Goal: Check status: Check status

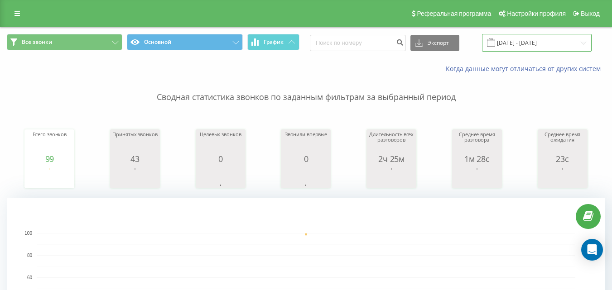
click at [560, 50] on input "[DATE] - [DATE]" at bounding box center [537, 43] width 110 height 18
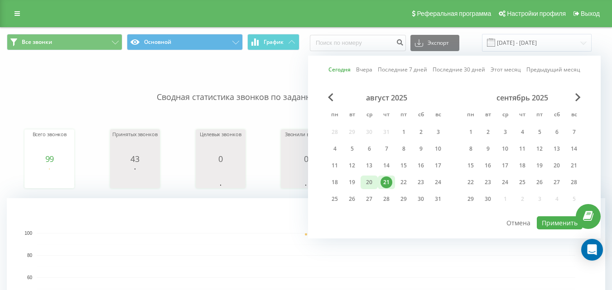
click at [373, 179] on div "20" at bounding box center [369, 183] width 12 height 12
click at [550, 222] on button "Применить" at bounding box center [560, 222] width 46 height 13
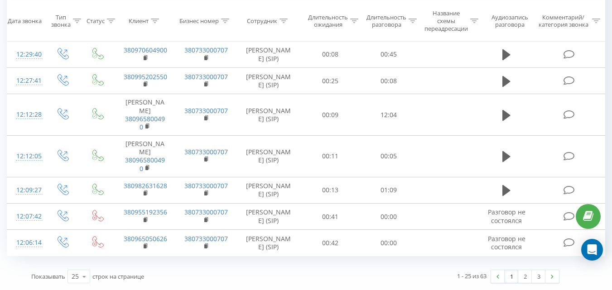
scroll to position [1234, 0]
click at [537, 277] on link "3" at bounding box center [539, 276] width 14 height 13
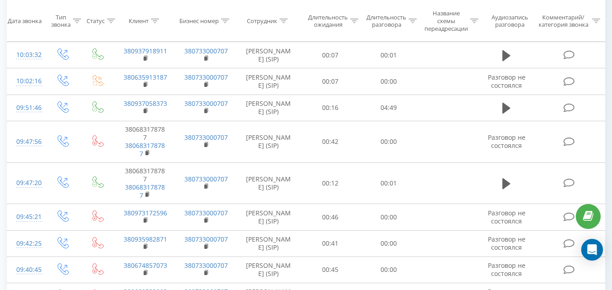
scroll to position [744, 0]
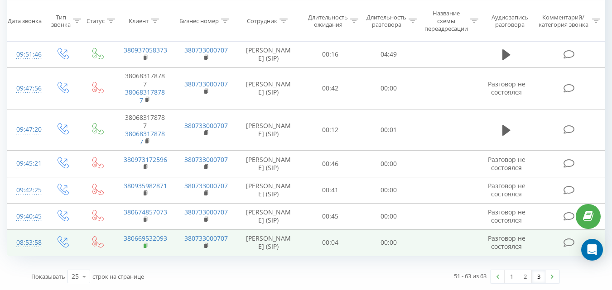
click at [145, 244] on rect at bounding box center [145, 246] width 3 height 4
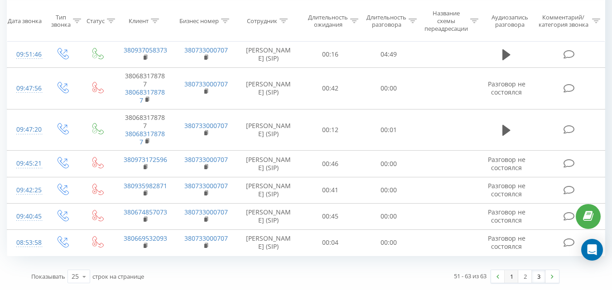
click at [507, 274] on link "1" at bounding box center [511, 276] width 14 height 13
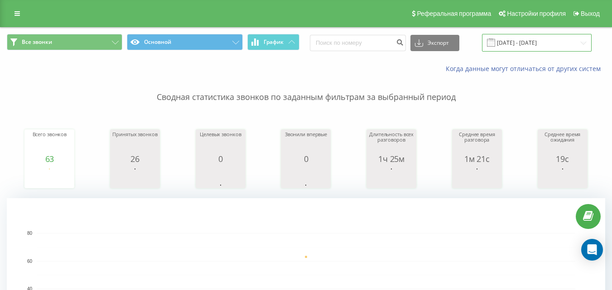
click at [525, 46] on input "[DATE] - [DATE]" at bounding box center [537, 43] width 110 height 18
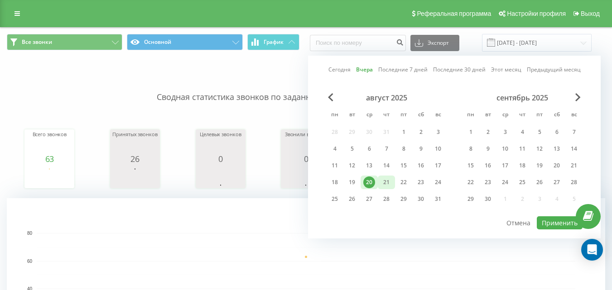
click at [389, 186] on div "21" at bounding box center [386, 183] width 12 height 12
click at [399, 186] on div "22" at bounding box center [404, 183] width 12 height 12
click at [389, 186] on div "21" at bounding box center [386, 183] width 12 height 12
click at [549, 229] on button "Применить" at bounding box center [560, 222] width 46 height 13
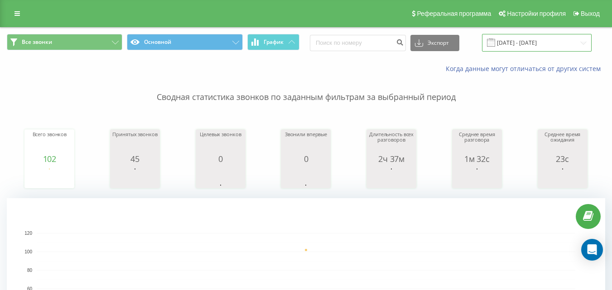
click at [526, 45] on input "[DATE] - [DATE]" at bounding box center [537, 43] width 110 height 18
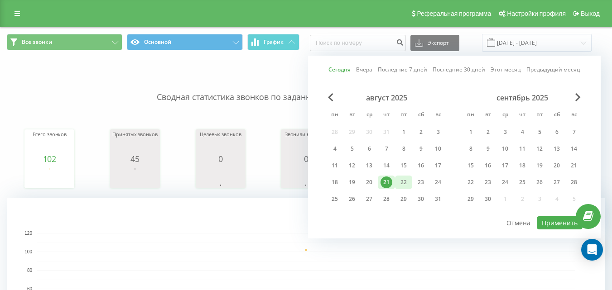
click at [407, 187] on div "22" at bounding box center [404, 183] width 12 height 12
click at [386, 186] on div "21" at bounding box center [386, 183] width 12 height 12
click at [403, 185] on div "22" at bounding box center [404, 183] width 12 height 12
click at [555, 224] on button "Применить" at bounding box center [560, 222] width 46 height 13
type input "[DATE] - [DATE]"
